Goal: Check status

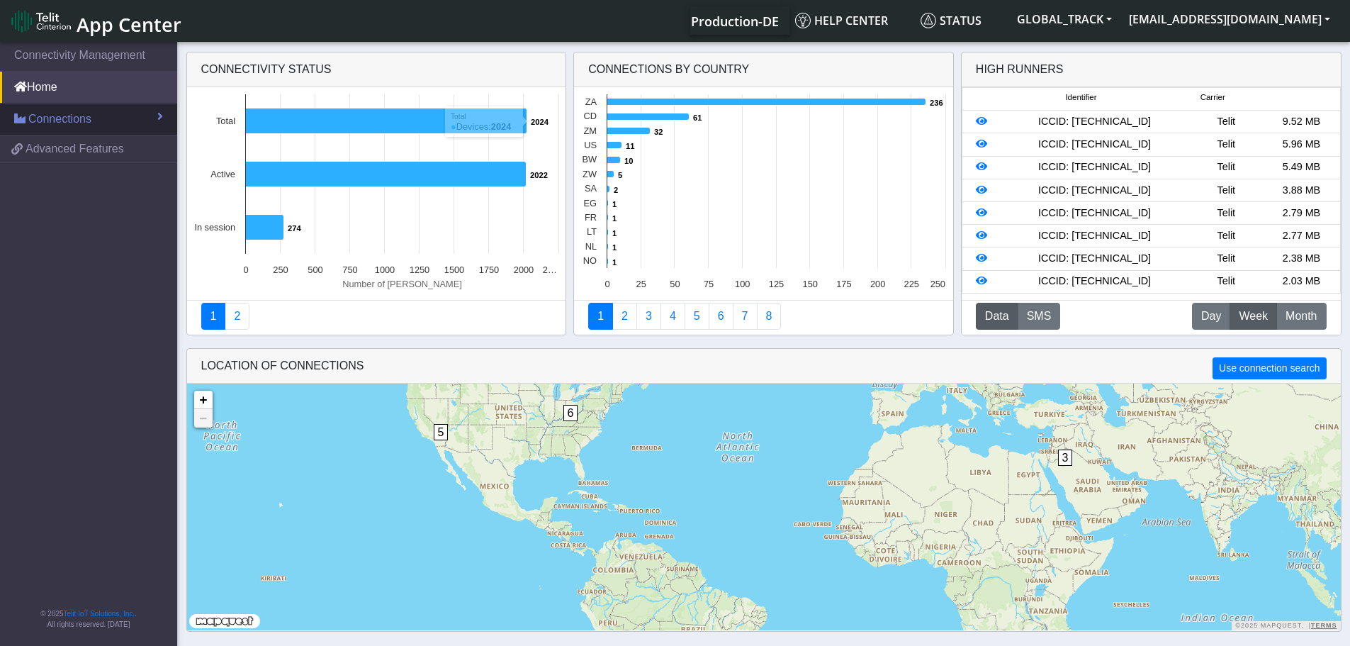
click at [63, 123] on span "Connections" at bounding box center [59, 119] width 63 height 17
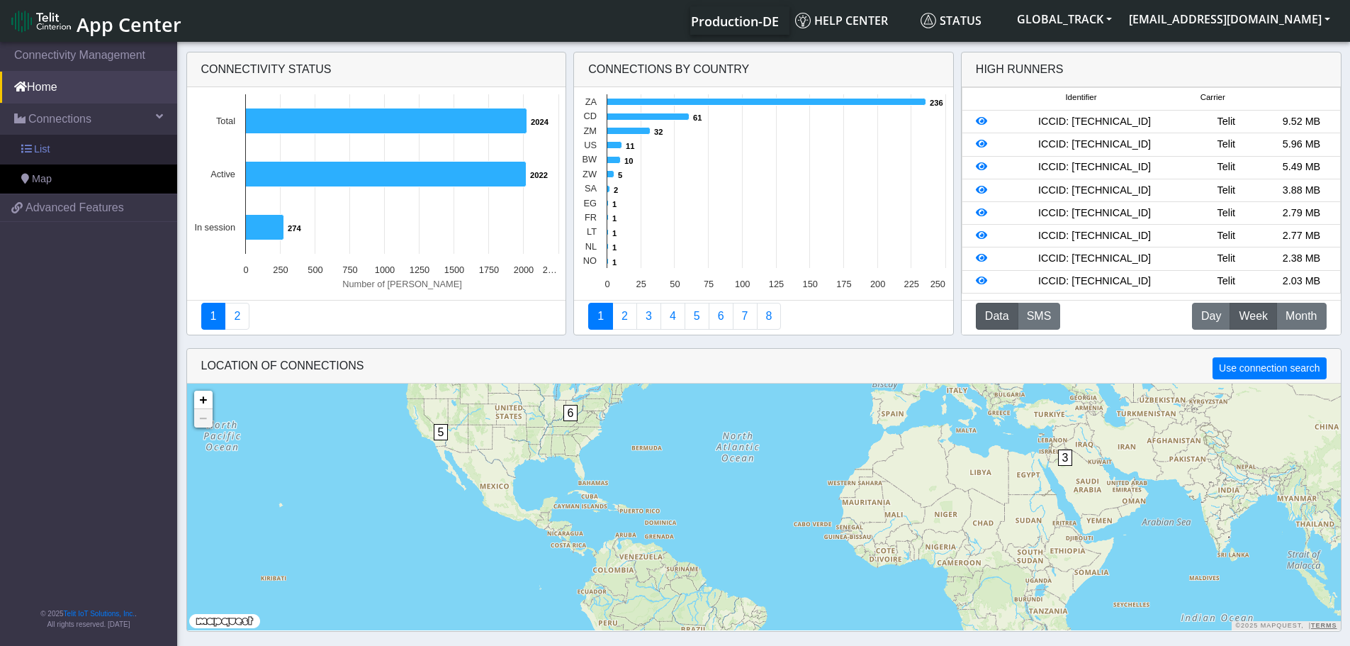
click at [62, 151] on link "List" at bounding box center [88, 150] width 177 height 30
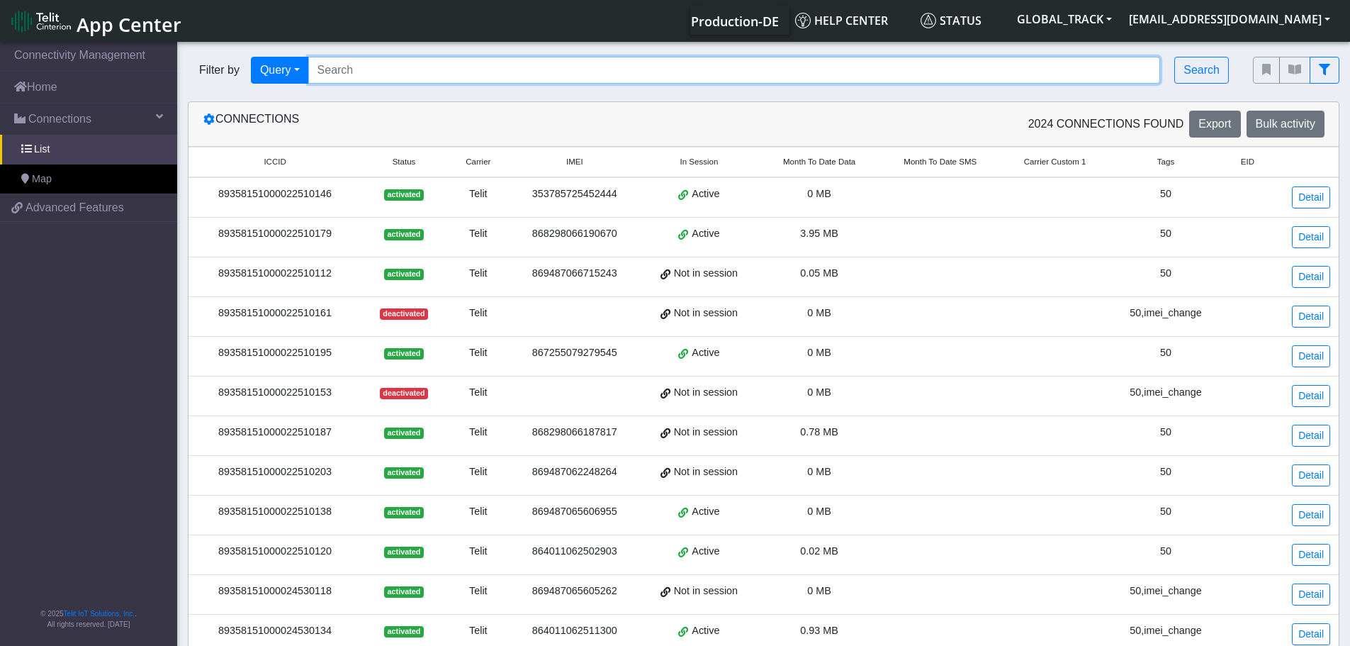
click at [371, 69] on input "Search..." at bounding box center [734, 70] width 852 height 27
paste input "89358151000028516782"
type input "89358151000028516782"
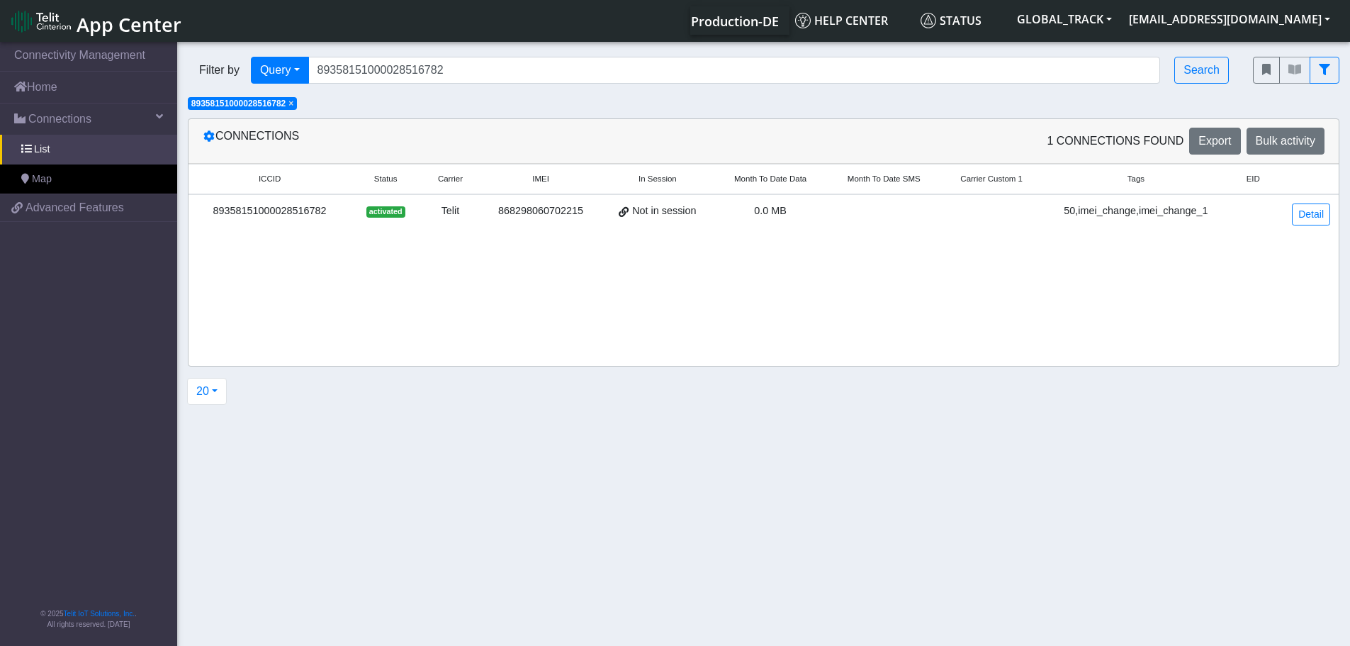
click at [823, 213] on td "0.0 MB" at bounding box center [770, 214] width 113 height 40
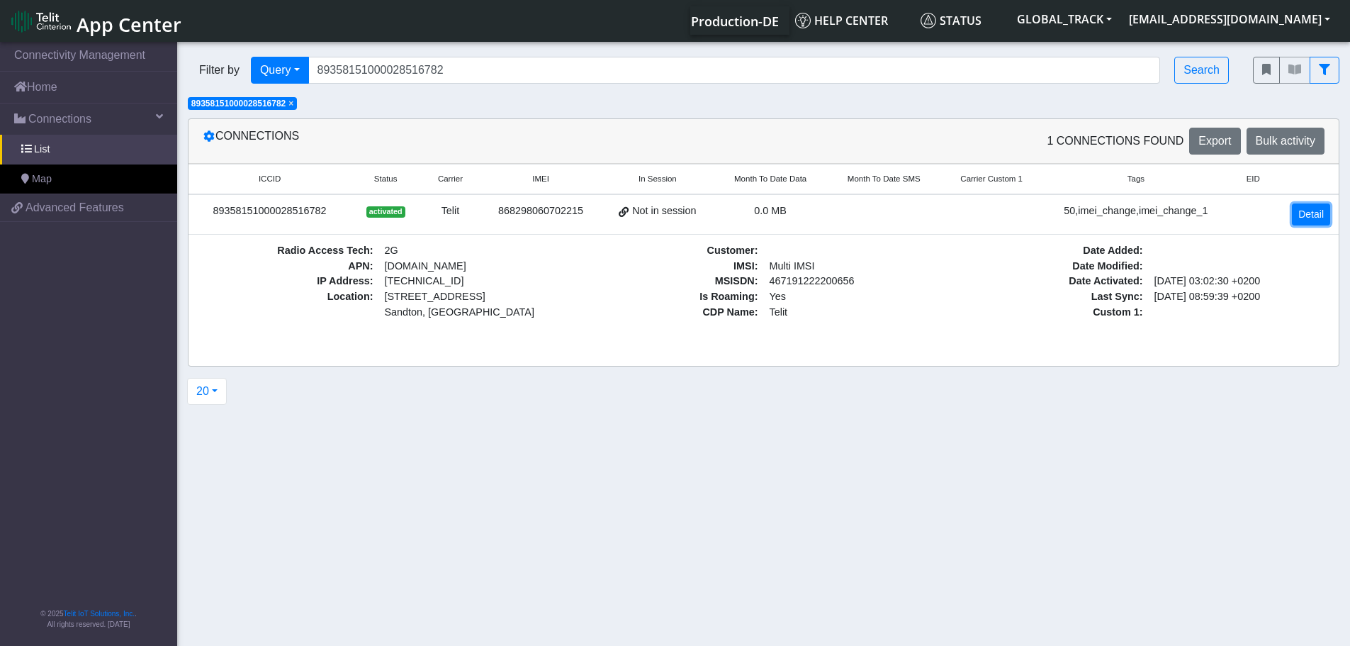
click at [1310, 218] on link "Detail" at bounding box center [1311, 214] width 38 height 22
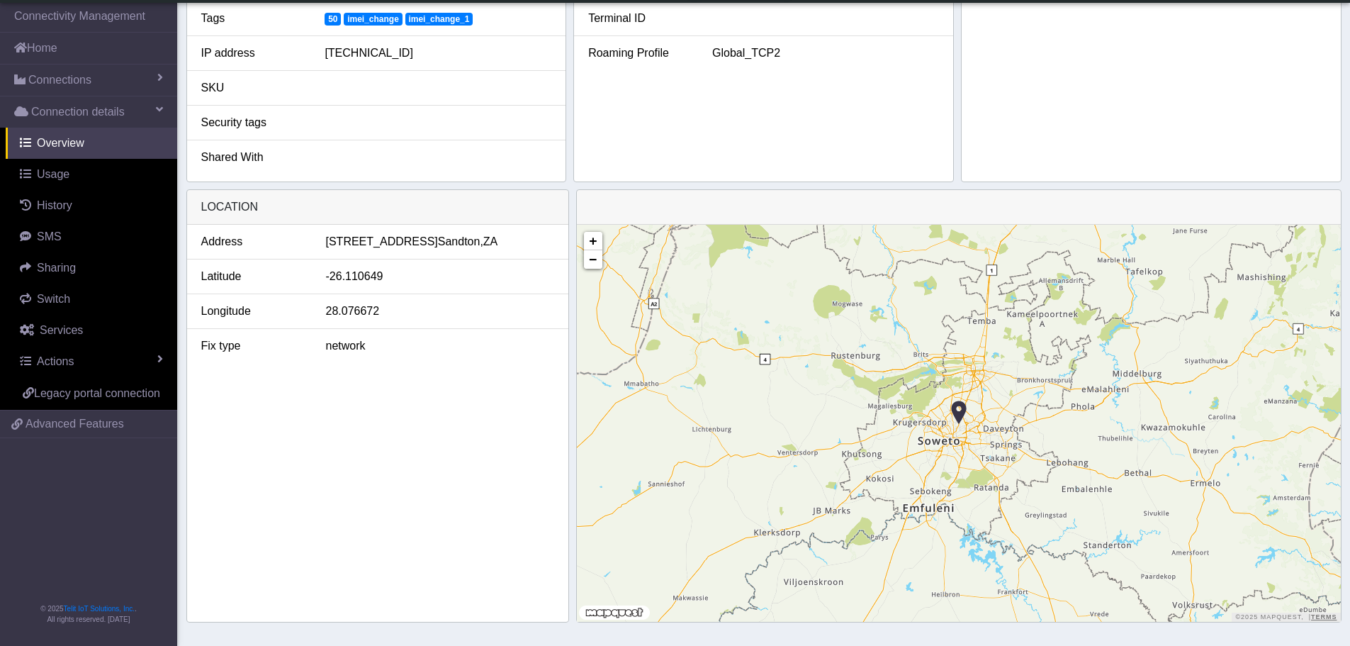
scroll to position [427, 0]
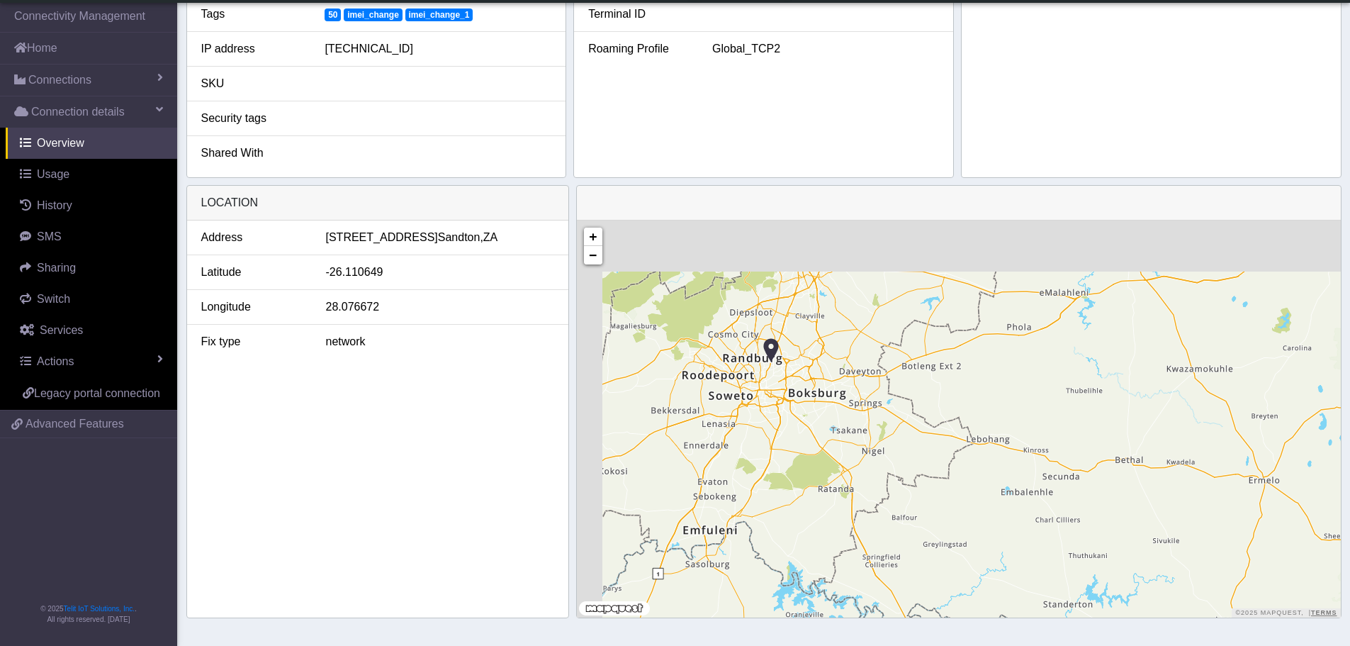
drag, startPoint x: 674, startPoint y: 274, endPoint x: 765, endPoint y: 377, distance: 137.5
click at [757, 383] on div "+ − ©2025 MapQuest, | Terms" at bounding box center [959, 418] width 764 height 397
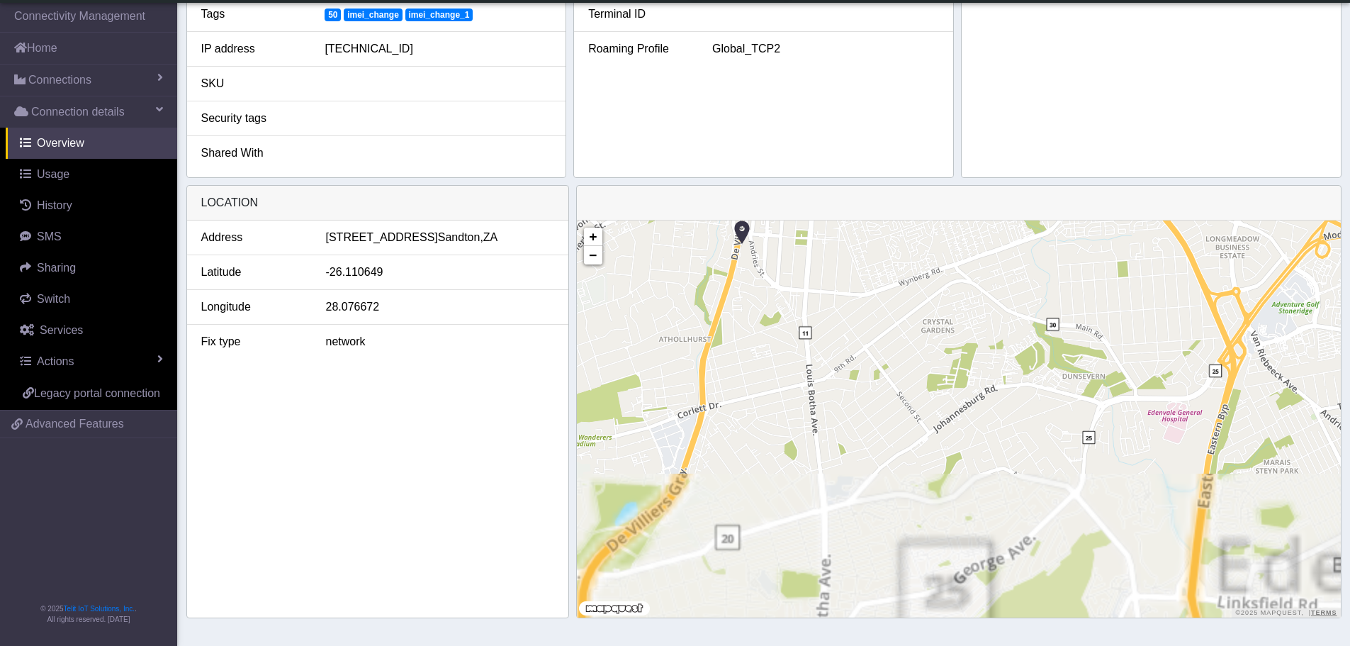
drag, startPoint x: 768, startPoint y: 278, endPoint x: 804, endPoint y: 485, distance: 210.0
click at [804, 485] on div "+ − ©2025 MapQuest, | Terms" at bounding box center [959, 418] width 764 height 397
